Goal: Transaction & Acquisition: Purchase product/service

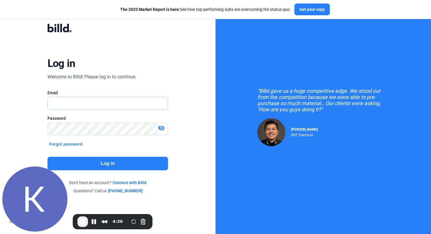
type input "[EMAIL_ADDRESS][DOMAIN_NAME]"
click at [112, 162] on button "Log in" at bounding box center [108, 163] width 121 height 13
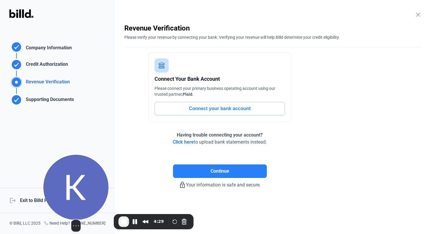
drag, startPoint x: 50, startPoint y: 186, endPoint x: 94, endPoint y: 187, distance: 43.7
click at [94, 187] on img at bounding box center [75, 187] width 65 height 65
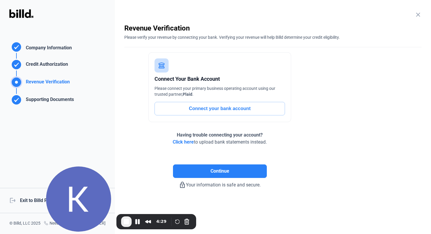
click at [33, 201] on div "logout Exit to Billd Portal" at bounding box center [57, 200] width 115 height 25
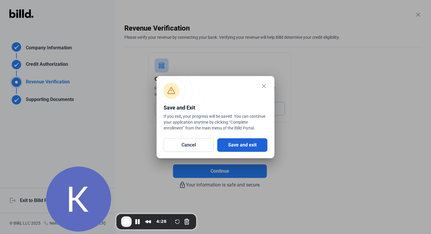
click at [238, 145] on button "Save and exit" at bounding box center [242, 144] width 50 height 13
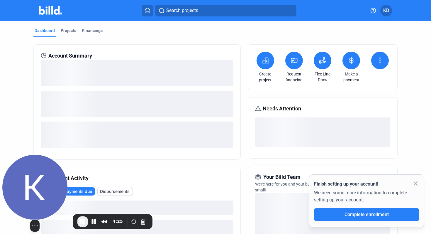
drag, startPoint x: 89, startPoint y: 185, endPoint x: 43, endPoint y: 187, distance: 45.5
click at [43, 187] on img at bounding box center [34, 187] width 65 height 65
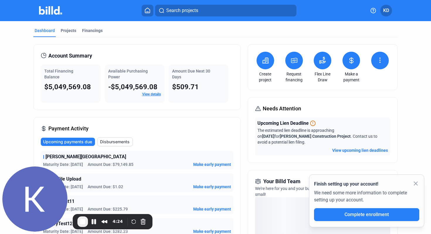
click at [297, 56] on button at bounding box center [294, 61] width 18 height 18
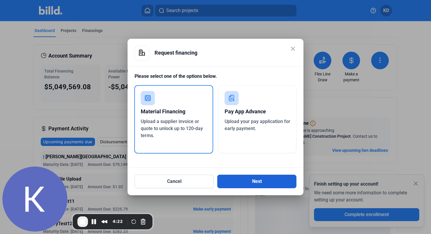
click at [245, 178] on button "Next" at bounding box center [256, 181] width 79 height 13
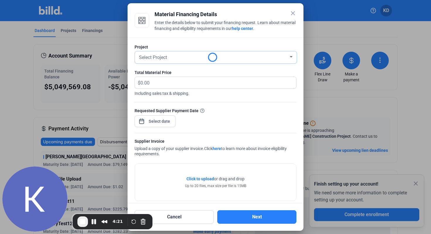
click at [184, 54] on div "Select Project" at bounding box center [213, 57] width 151 height 8
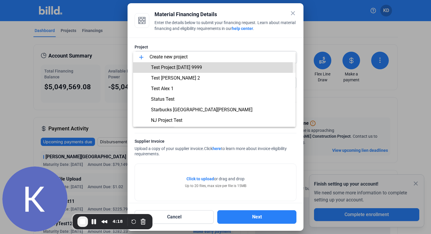
click at [186, 68] on span "Test Project [DATE] 9999" at bounding box center [176, 68] width 51 height 6
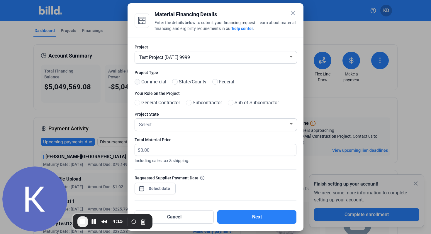
click at [136, 81] on span at bounding box center [138, 82] width 6 height 6
click at [136, 81] on input "Commercial" at bounding box center [137, 82] width 4 height 4
radio input "true"
click at [192, 104] on span at bounding box center [189, 103] width 6 height 6
click at [190, 104] on input "Subcontractor" at bounding box center [188, 103] width 4 height 4
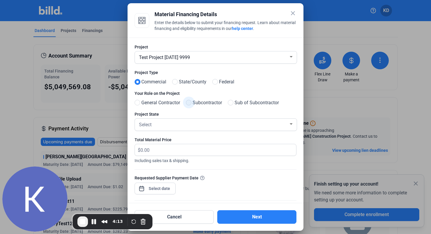
radio input "true"
click at [172, 122] on div "Select" at bounding box center [213, 124] width 151 height 8
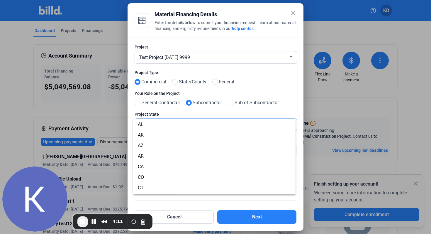
scroll to position [389, 0]
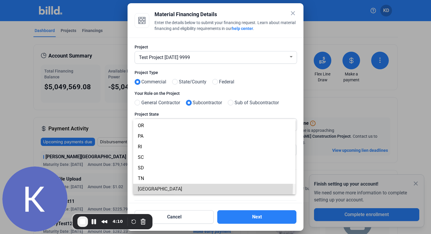
click at [145, 186] on span "[GEOGRAPHIC_DATA]" at bounding box center [214, 189] width 153 height 11
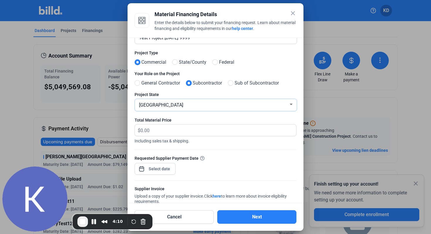
scroll to position [24, 0]
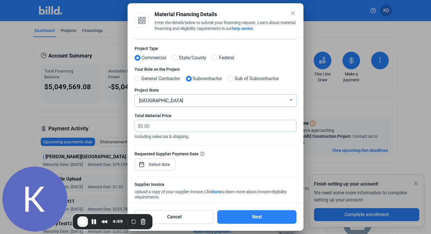
click at [173, 130] on input "text" at bounding box center [214, 125] width 149 height 11
type input "60,000"
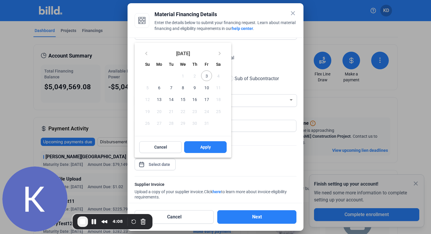
click at [158, 164] on div "close Material Financing Details Enter the details below to submit your financi…" at bounding box center [215, 117] width 431 height 234
click at [207, 76] on span "3" at bounding box center [206, 75] width 11 height 11
click at [205, 148] on span "Apply" at bounding box center [205, 147] width 11 height 6
type input "[DATE]"
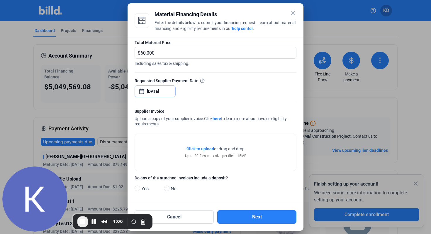
scroll to position [98, 0]
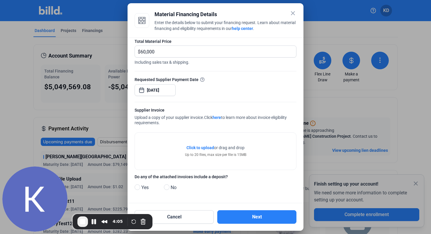
click at [205, 148] on span "Click to upload" at bounding box center [201, 147] width 28 height 5
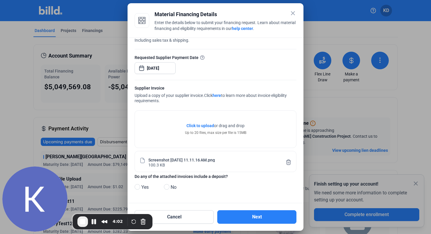
scroll to position [121, 0]
click at [134, 189] on div "Project Test Project [DATE] 9999 Project Type Commercial State/County Federal Y…" at bounding box center [216, 120] width 176 height 165
click at [135, 188] on span at bounding box center [138, 187] width 6 height 6
click at [135, 188] on input "Yes" at bounding box center [137, 187] width 4 height 4
radio input "true"
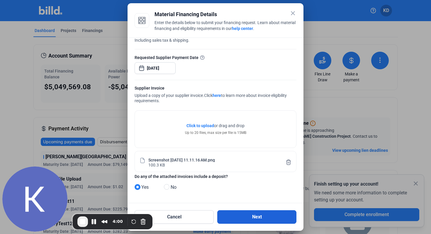
click at [236, 214] on button "Next" at bounding box center [256, 216] width 79 height 13
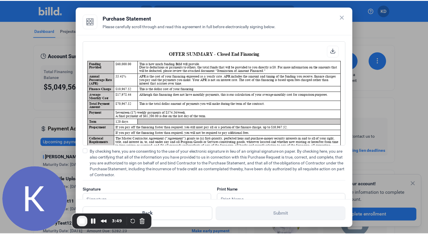
scroll to position [0, 0]
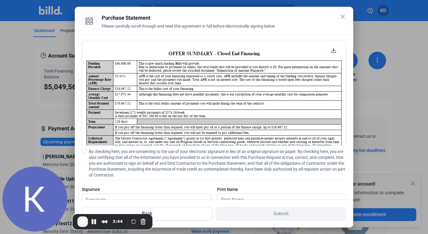
click at [85, 153] on label "By checking here, you are consenting to the use of your electronic signature in…" at bounding box center [214, 162] width 265 height 29
click at [0, 0] on input "By checking here, you are consenting to the use of your electronic signature in…" at bounding box center [0, 0] width 0 height 0
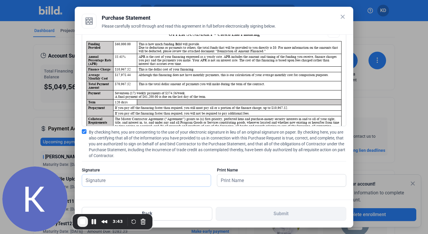
click at [110, 178] on input "text" at bounding box center [146, 180] width 129 height 12
type input "kat test"
click at [243, 181] on input "text" at bounding box center [281, 180] width 129 height 12
type input "kat test"
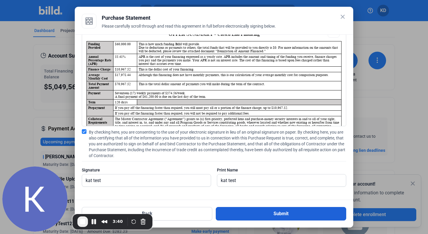
click at [254, 214] on button "Submit" at bounding box center [281, 213] width 131 height 13
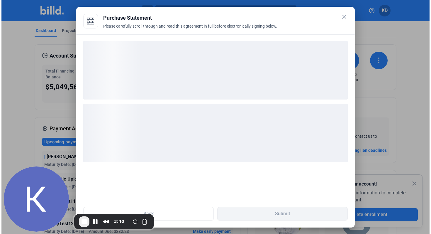
scroll to position [0, 0]
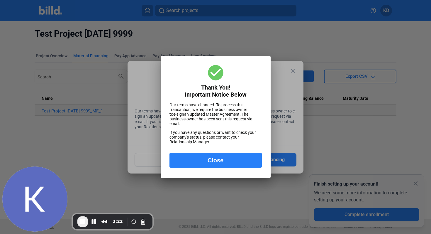
click at [214, 162] on button "Close" at bounding box center [216, 160] width 92 height 15
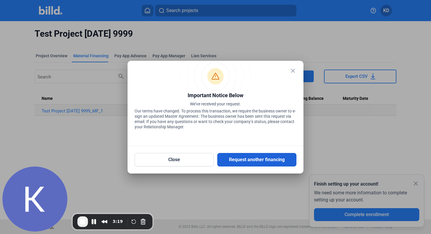
click at [252, 165] on button "Request another financing" at bounding box center [256, 159] width 79 height 13
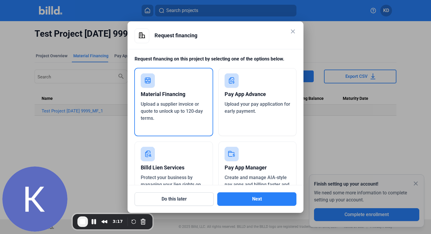
click at [265, 121] on div "Pay App Advance Upload your pay application for early payment." at bounding box center [258, 102] width 78 height 68
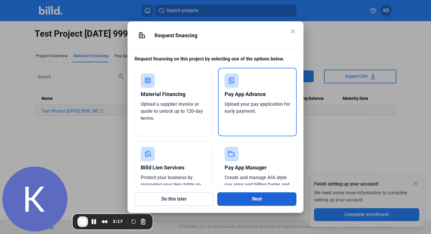
click at [259, 199] on button "Next" at bounding box center [256, 198] width 79 height 13
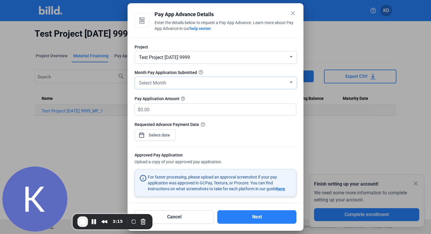
click at [198, 85] on div "Select Month" at bounding box center [213, 82] width 151 height 8
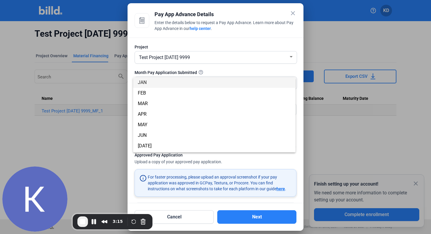
click at [184, 85] on span "JAN" at bounding box center [214, 82] width 153 height 11
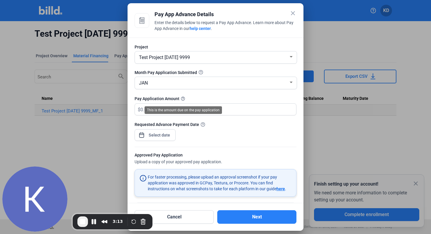
click at [177, 110] on div "This is the amount due on the pay application" at bounding box center [183, 110] width 77 height 8
click at [249, 111] on input "text" at bounding box center [214, 109] width 149 height 11
type input "350,000"
click at [162, 136] on div "close Pay App Advance Details Enter the details below to request a Pay App Adva…" at bounding box center [215, 117] width 431 height 234
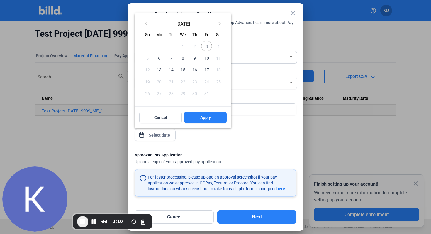
click at [208, 45] on span "3" at bounding box center [206, 46] width 11 height 11
click at [210, 118] on span "Apply" at bounding box center [205, 117] width 11 height 6
type input "[DATE]"
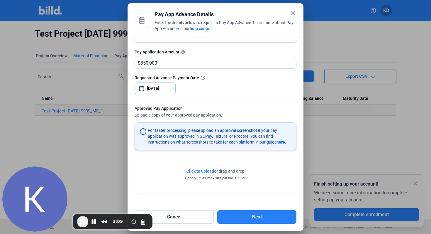
scroll to position [46, 0]
click at [194, 170] on span "Click to upload" at bounding box center [201, 171] width 28 height 5
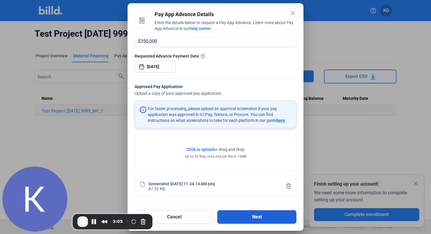
click at [253, 215] on button "Next" at bounding box center [256, 216] width 79 height 13
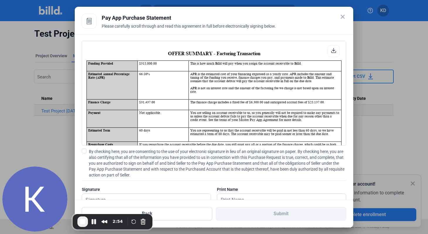
scroll to position [0, 0]
click at [87, 148] on label "By checking here, you are consenting to the use of your electronic signature in…" at bounding box center [214, 162] width 265 height 29
click at [0, 0] on input "By checking here, you are consenting to the use of your electronic signature in…" at bounding box center [0, 0] width 0 height 0
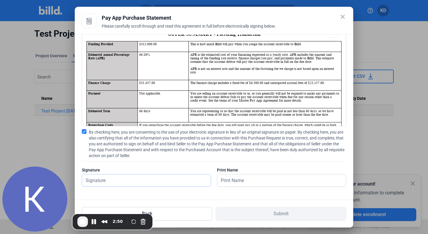
click at [112, 180] on input "text" at bounding box center [146, 180] width 129 height 12
type input "kat test"
click at [249, 180] on input "text" at bounding box center [278, 180] width 122 height 12
type input "kat test"
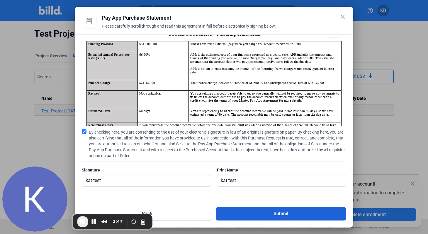
click at [262, 213] on button "Submit" at bounding box center [281, 213] width 131 height 13
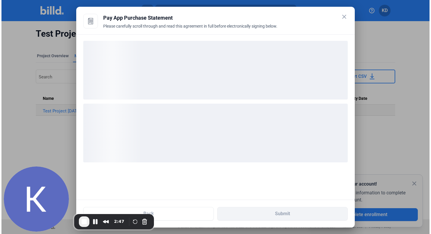
scroll to position [0, 0]
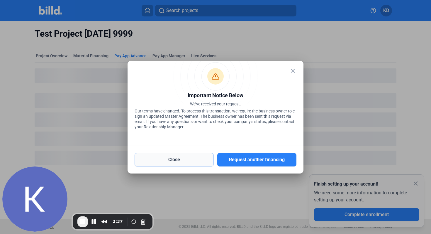
click at [192, 157] on button "Close" at bounding box center [174, 159] width 79 height 13
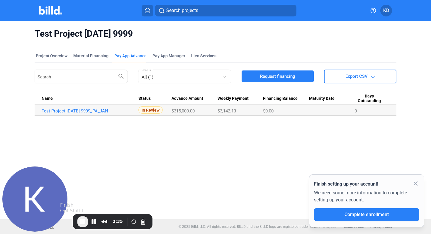
click at [85, 222] on span "End Recording" at bounding box center [82, 221] width 7 height 7
